Goal: Information Seeking & Learning: Learn about a topic

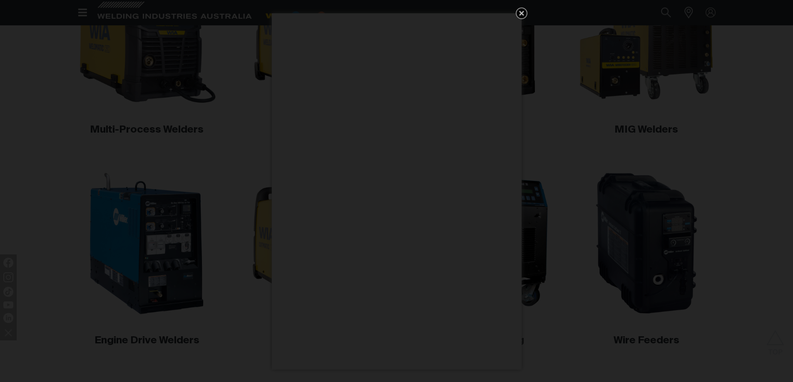
scroll to position [335, 0]
click at [524, 11] on icon "Get 5 WIA Welding Guides Free!" at bounding box center [521, 13] width 10 height 10
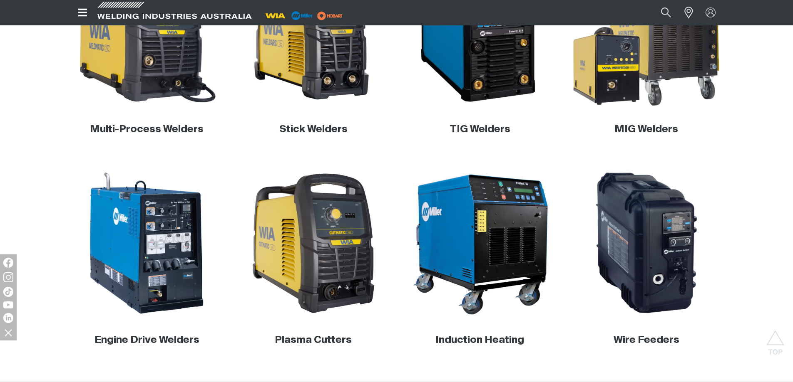
click at [647, 65] on img at bounding box center [645, 32] width 159 height 159
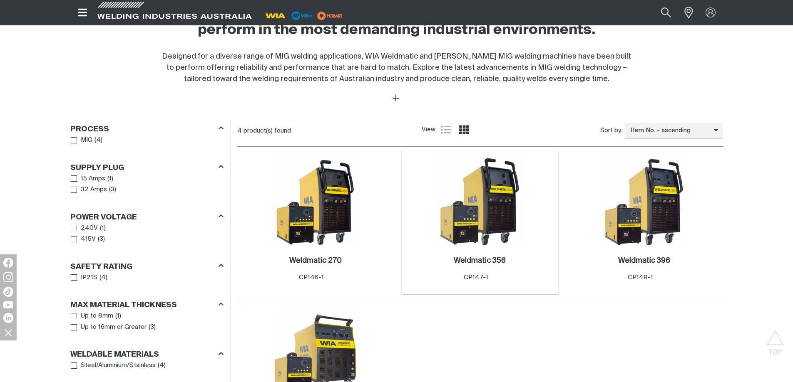
scroll to position [333, 0]
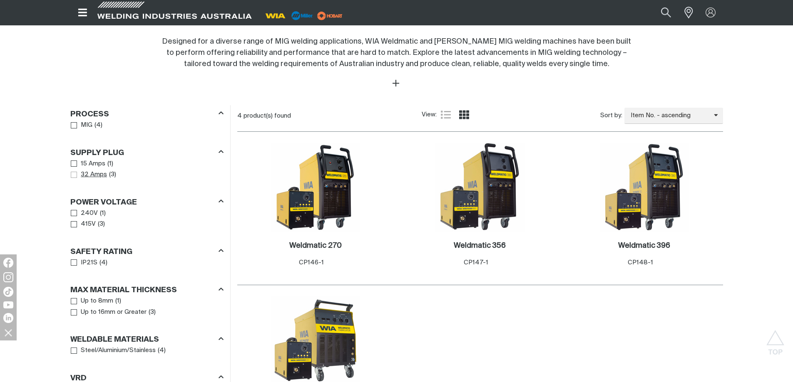
click at [74, 176] on span "Supply Plug" at bounding box center [74, 175] width 6 height 6
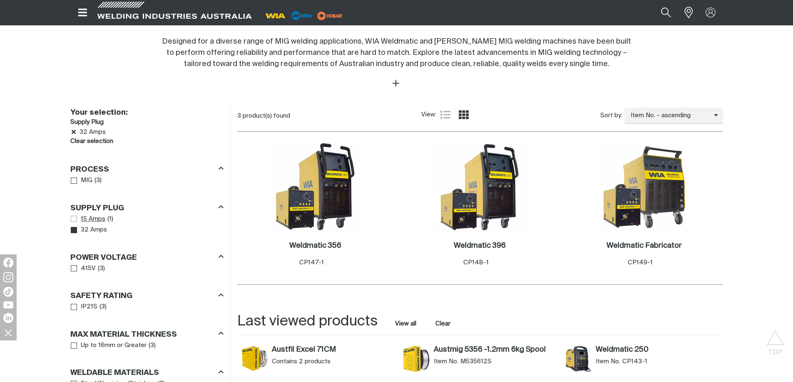
click at [73, 218] on span "Supply Plug" at bounding box center [74, 219] width 6 height 6
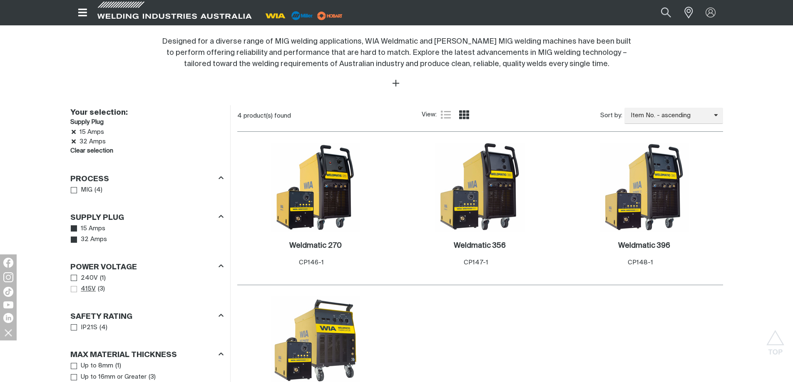
click at [75, 291] on span "Power Voltage" at bounding box center [74, 289] width 6 height 6
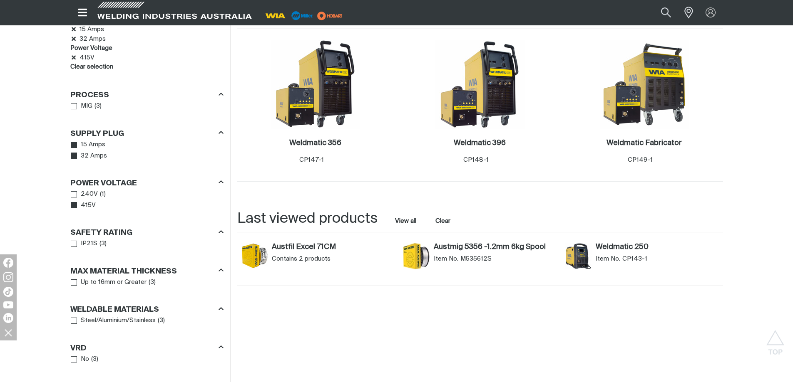
scroll to position [416, 0]
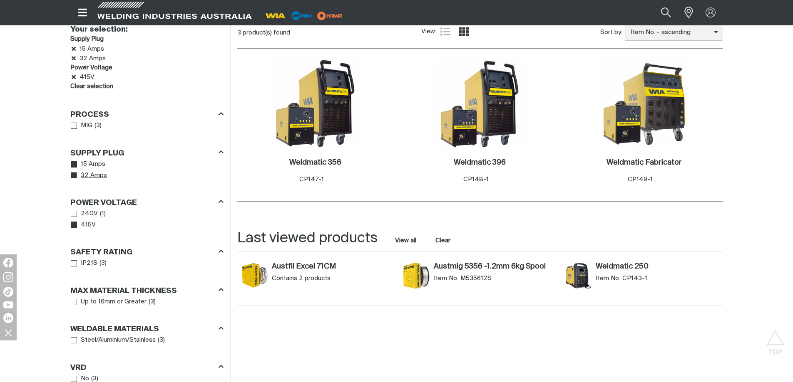
click at [72, 177] on icon "Supply Plug" at bounding box center [74, 176] width 6 height 5
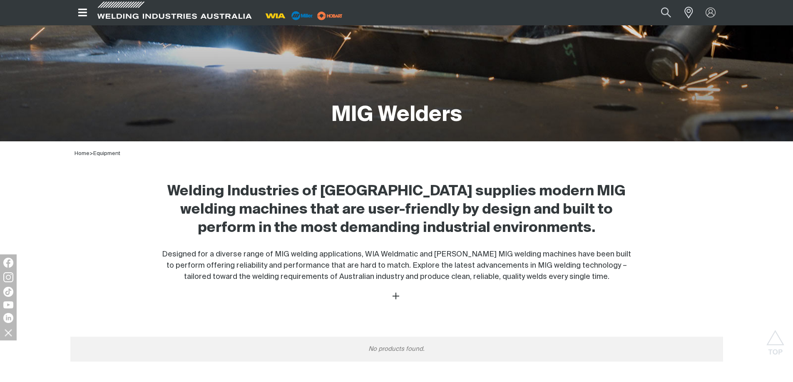
scroll to position [118, 0]
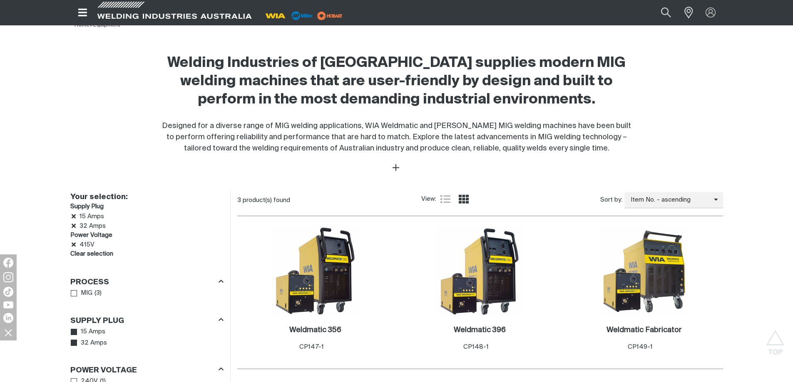
scroll to position [375, 0]
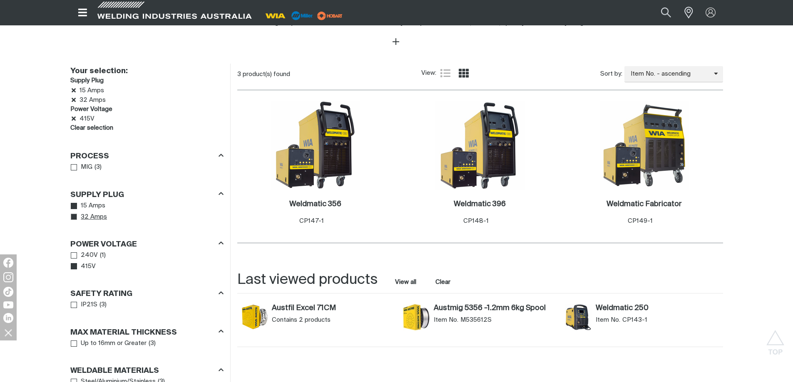
click at [71, 216] on icon "Supply Plug" at bounding box center [74, 217] width 6 height 6
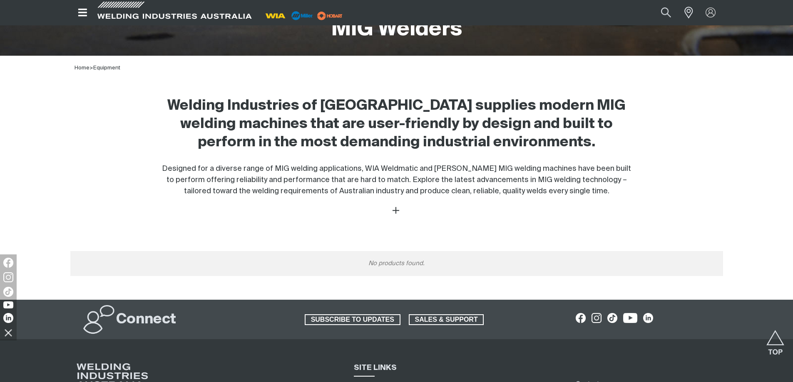
scroll to position [201, 0]
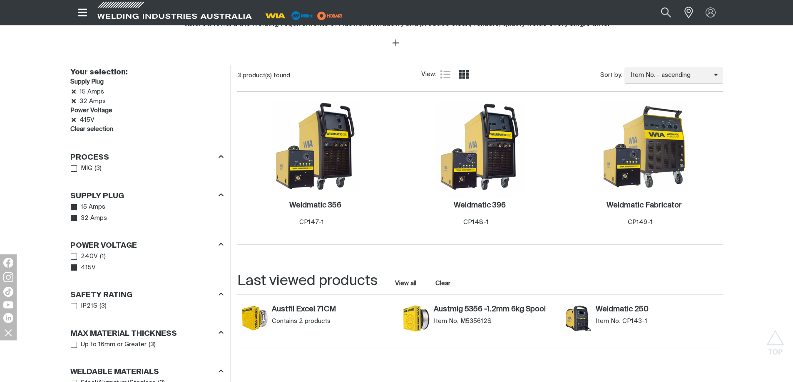
scroll to position [375, 0]
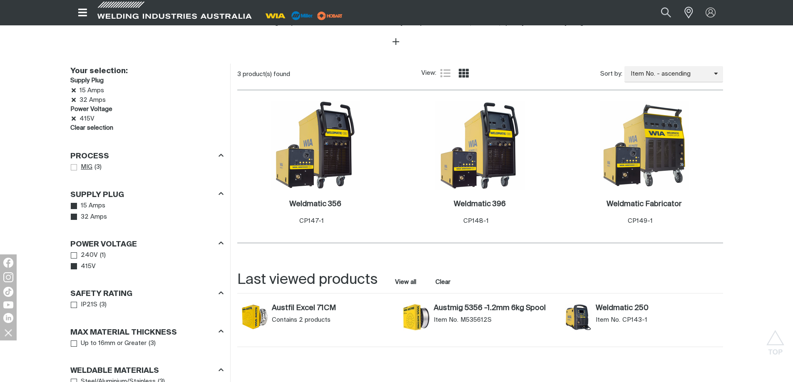
click at [73, 168] on span "Process" at bounding box center [74, 167] width 6 height 6
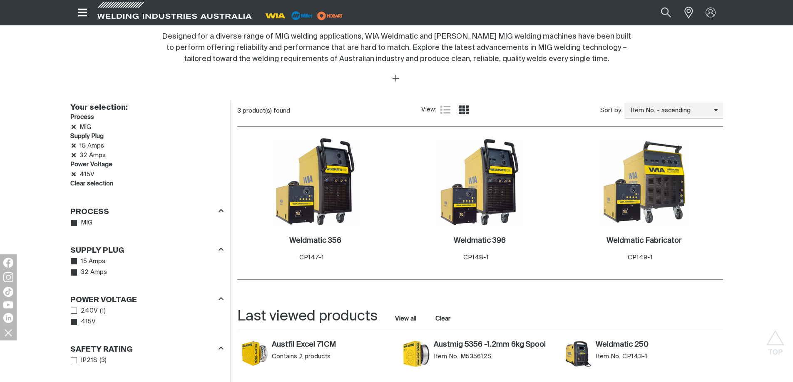
scroll to position [333, 0]
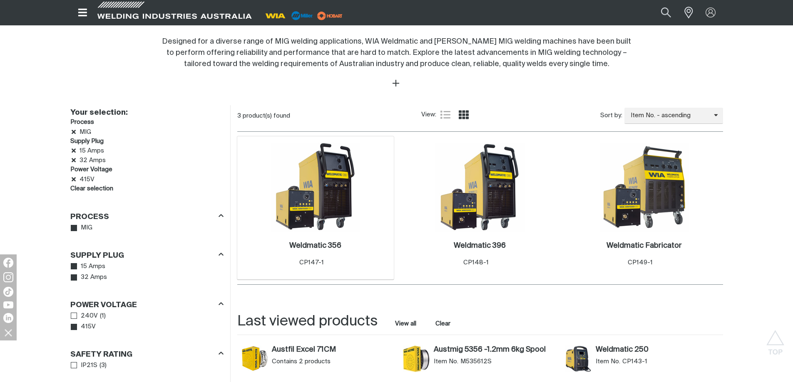
click at [303, 211] on img at bounding box center [315, 187] width 89 height 89
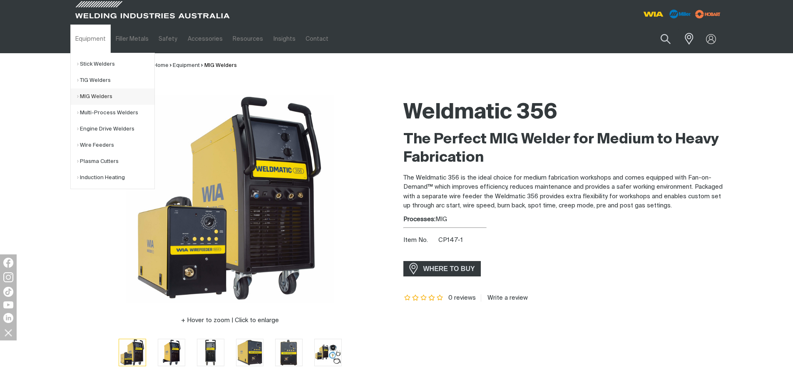
click at [88, 95] on link "MIG Welders" at bounding box center [115, 97] width 77 height 16
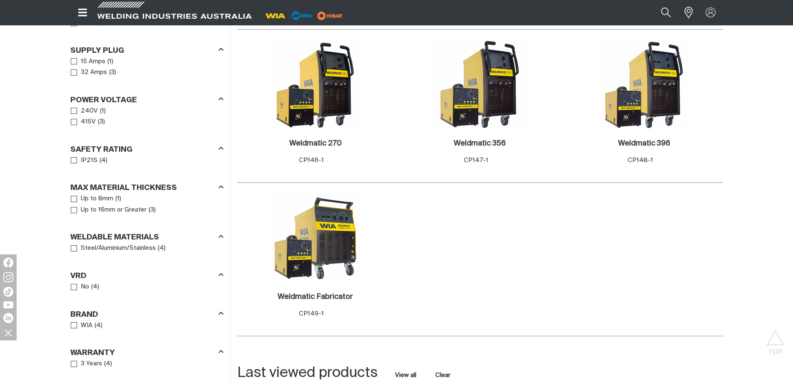
scroll to position [416, 0]
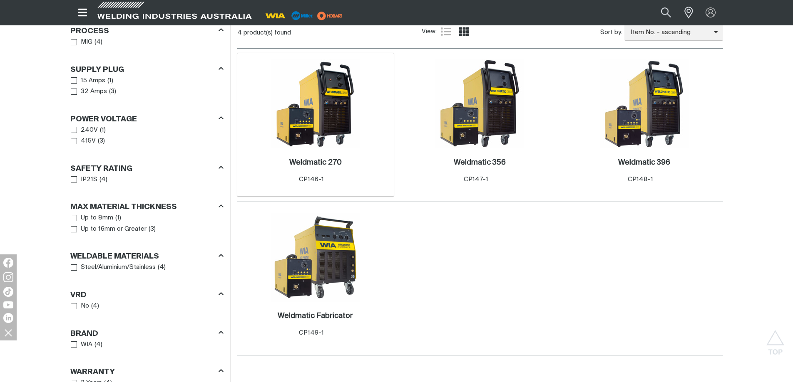
click at [310, 127] on img at bounding box center [315, 104] width 89 height 89
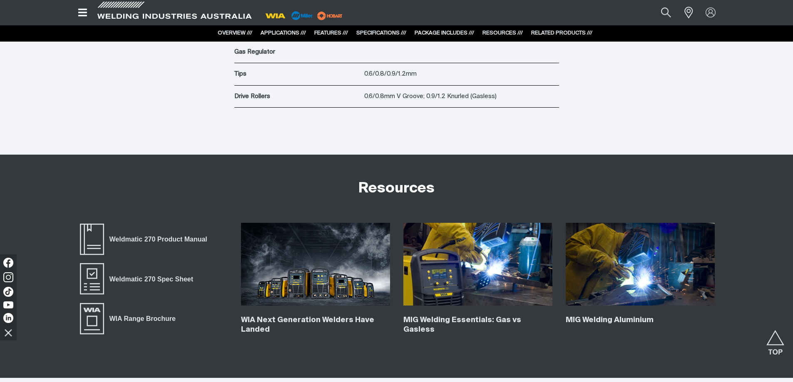
scroll to position [2664, 0]
click at [305, 284] on img at bounding box center [315, 264] width 149 height 83
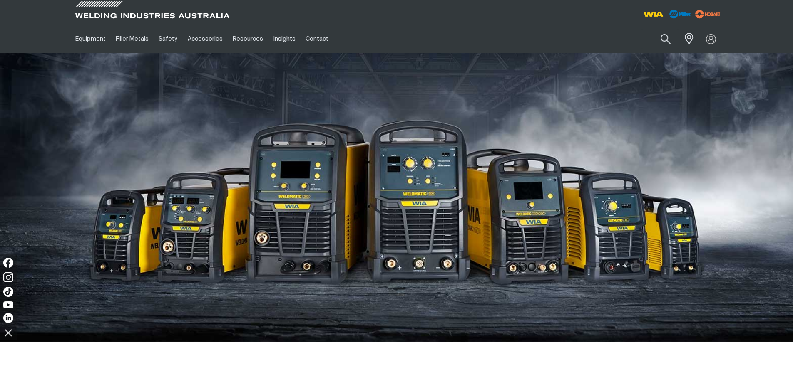
click at [422, 219] on img at bounding box center [396, 197] width 793 height 289
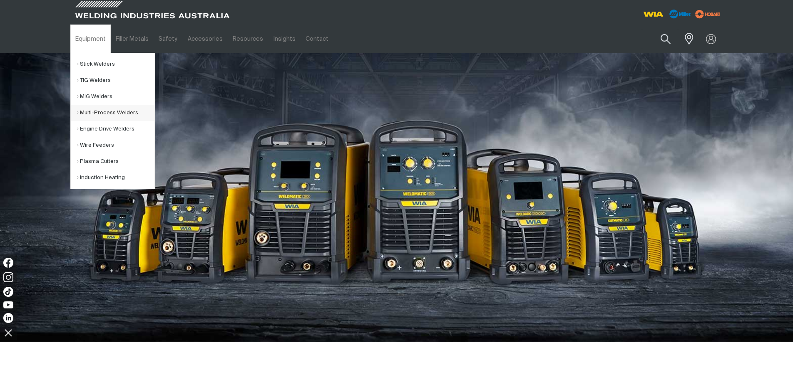
click at [91, 110] on link "Multi-Process Welders" at bounding box center [115, 113] width 77 height 16
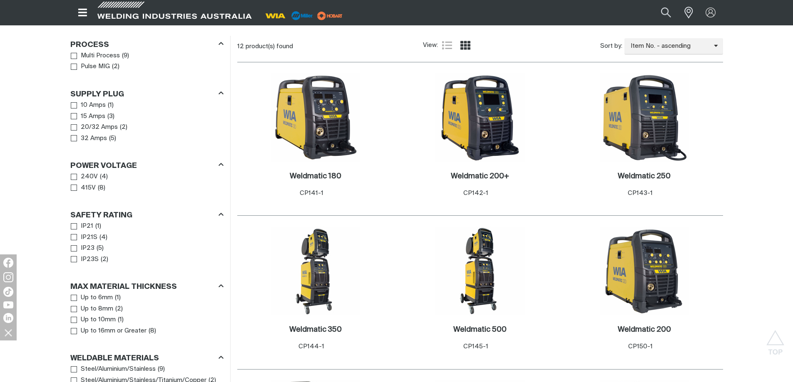
scroll to position [416, 0]
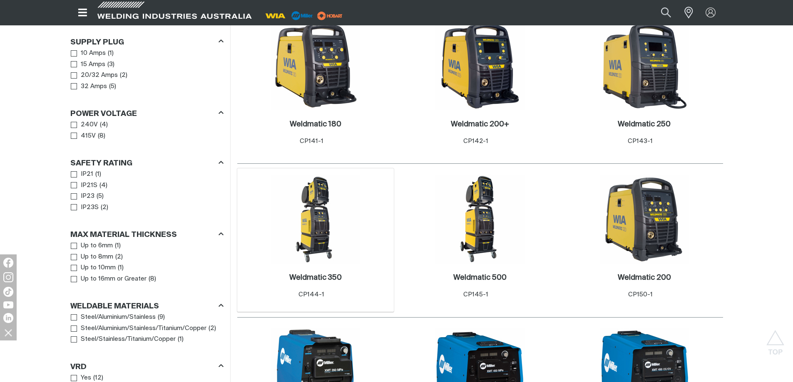
scroll to position [458, 0]
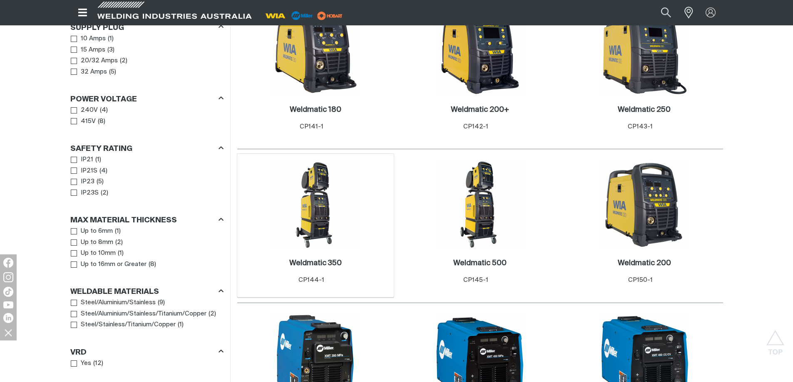
click at [320, 201] on img at bounding box center [315, 204] width 89 height 89
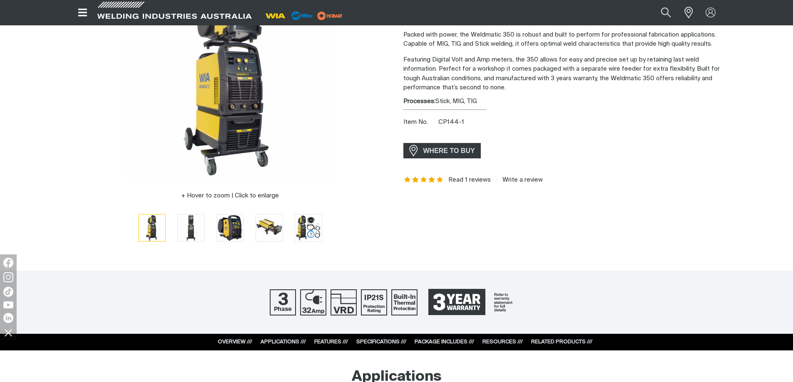
scroll to position [83, 0]
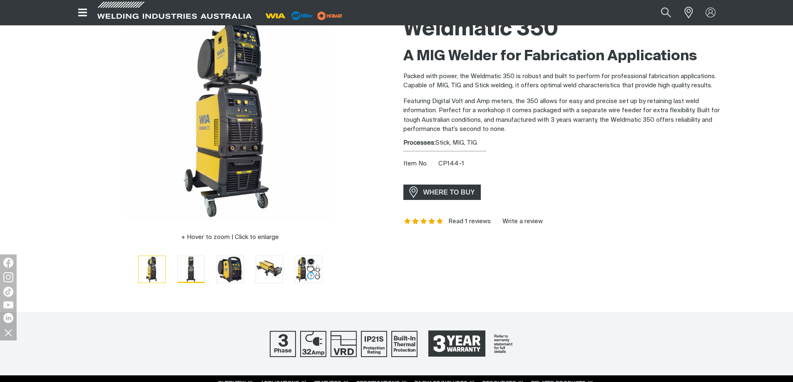
click at [197, 271] on img "Go to slide 2" at bounding box center [191, 269] width 27 height 27
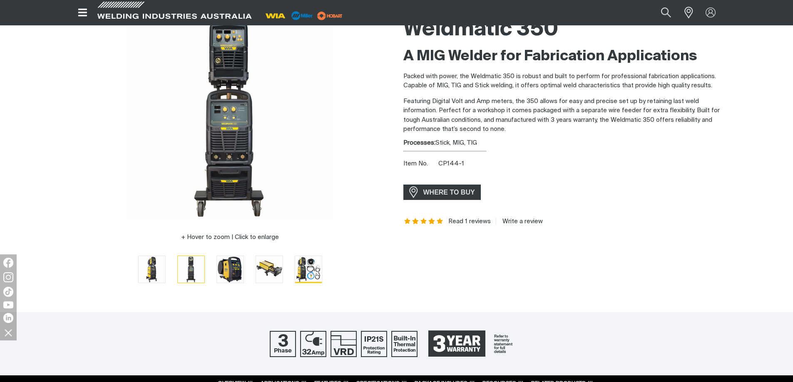
click at [316, 271] on img "Go to slide 5" at bounding box center [308, 269] width 27 height 27
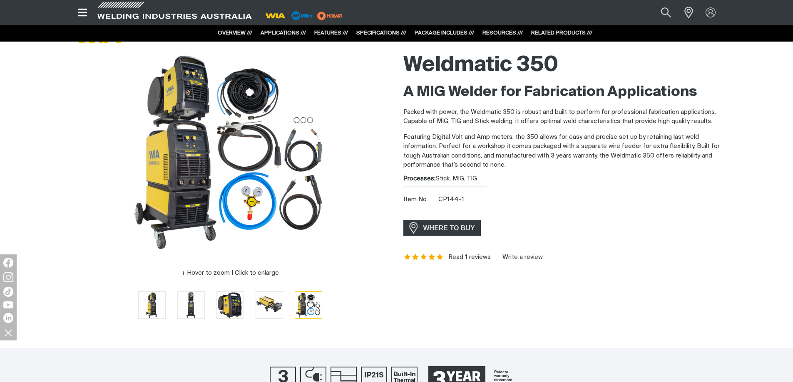
scroll to position [0, 0]
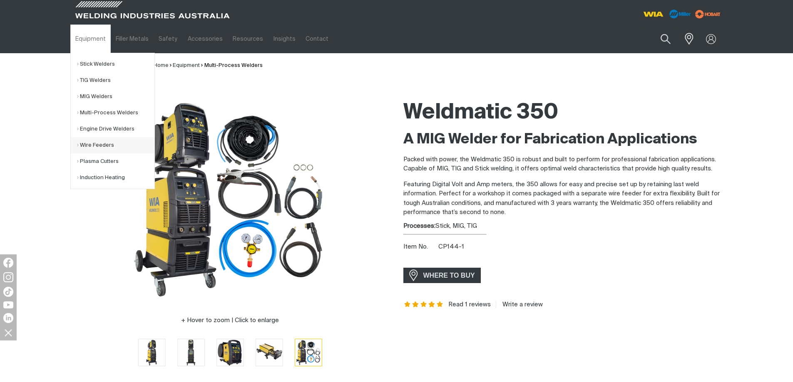
click at [94, 144] on link "Wire Feeders" at bounding box center [115, 145] width 77 height 16
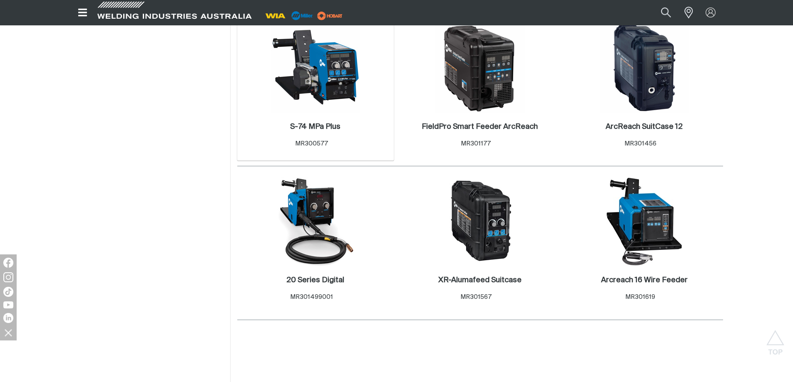
scroll to position [458, 0]
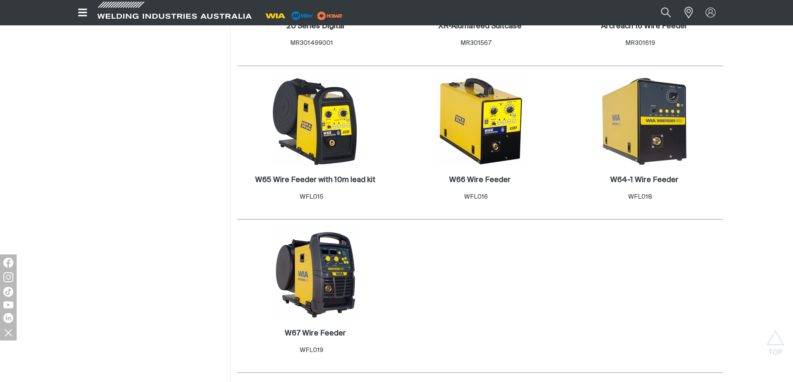
scroll to position [707, 0]
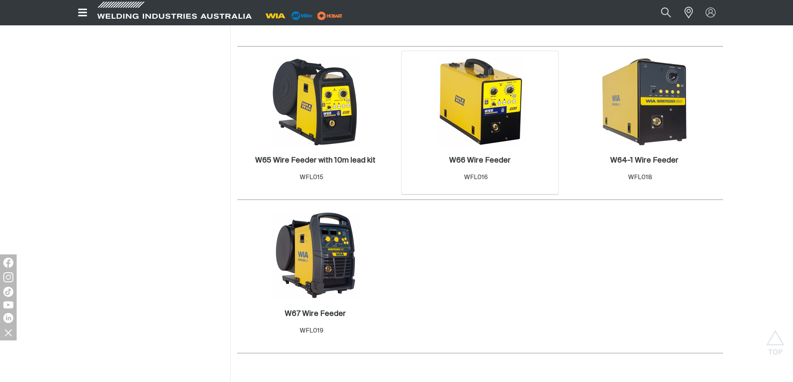
click at [500, 126] on img at bounding box center [479, 101] width 89 height 89
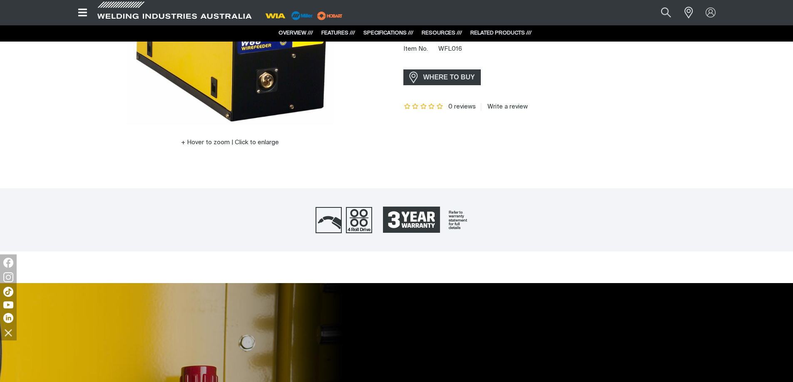
scroll to position [166, 0]
